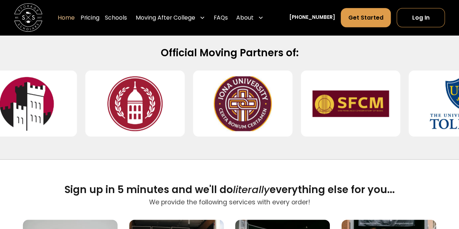
scroll to position [307, 0]
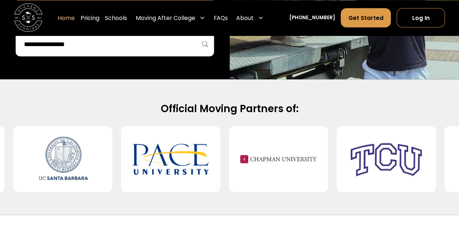
scroll to position [711, 0]
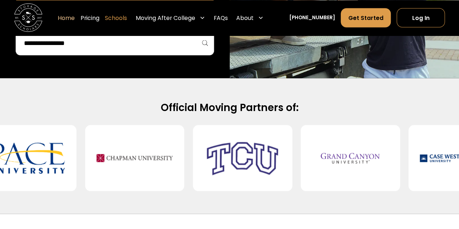
click at [127, 16] on link "Schools" at bounding box center [116, 18] width 22 height 20
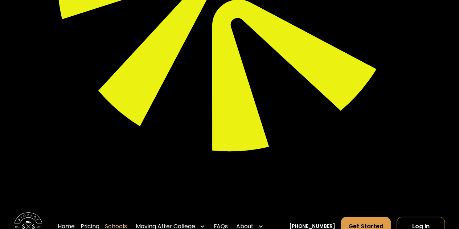
scroll to position [250, 0]
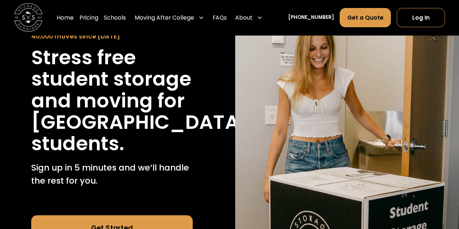
scroll to position [70, 0]
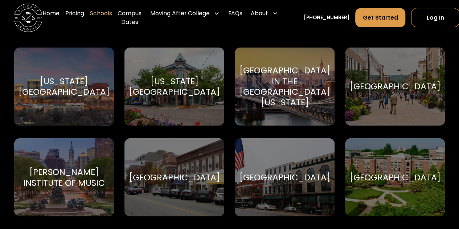
scroll to position [1408, 0]
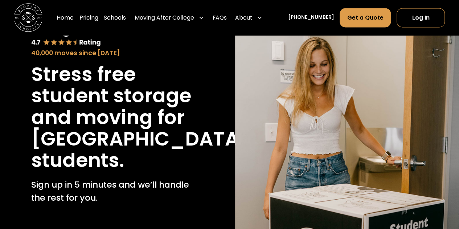
scroll to position [512, 0]
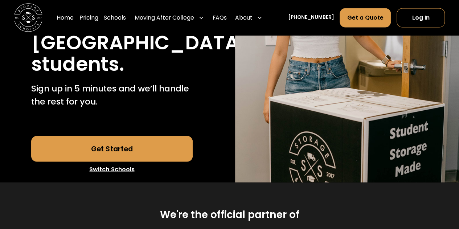
scroll to position [609, 0]
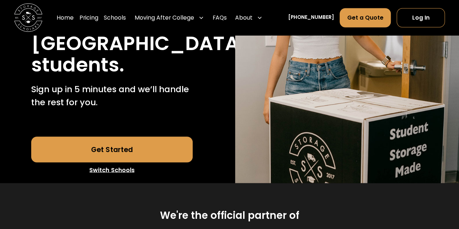
drag, startPoint x: 139, startPoint y: 167, endPoint x: 224, endPoint y: 190, distance: 87.9
drag, startPoint x: 224, startPoint y: 190, endPoint x: 141, endPoint y: 164, distance: 86.2
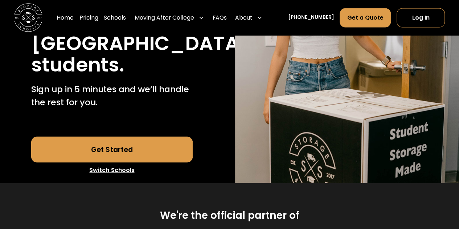
drag, startPoint x: 141, startPoint y: 164, endPoint x: 229, endPoint y: 194, distance: 92.3
drag, startPoint x: 229, startPoint y: 194, endPoint x: 139, endPoint y: 166, distance: 94.4
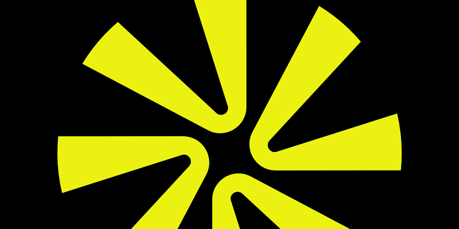
scroll to position [0, 0]
